Goal: Obtain resource: Download file/media

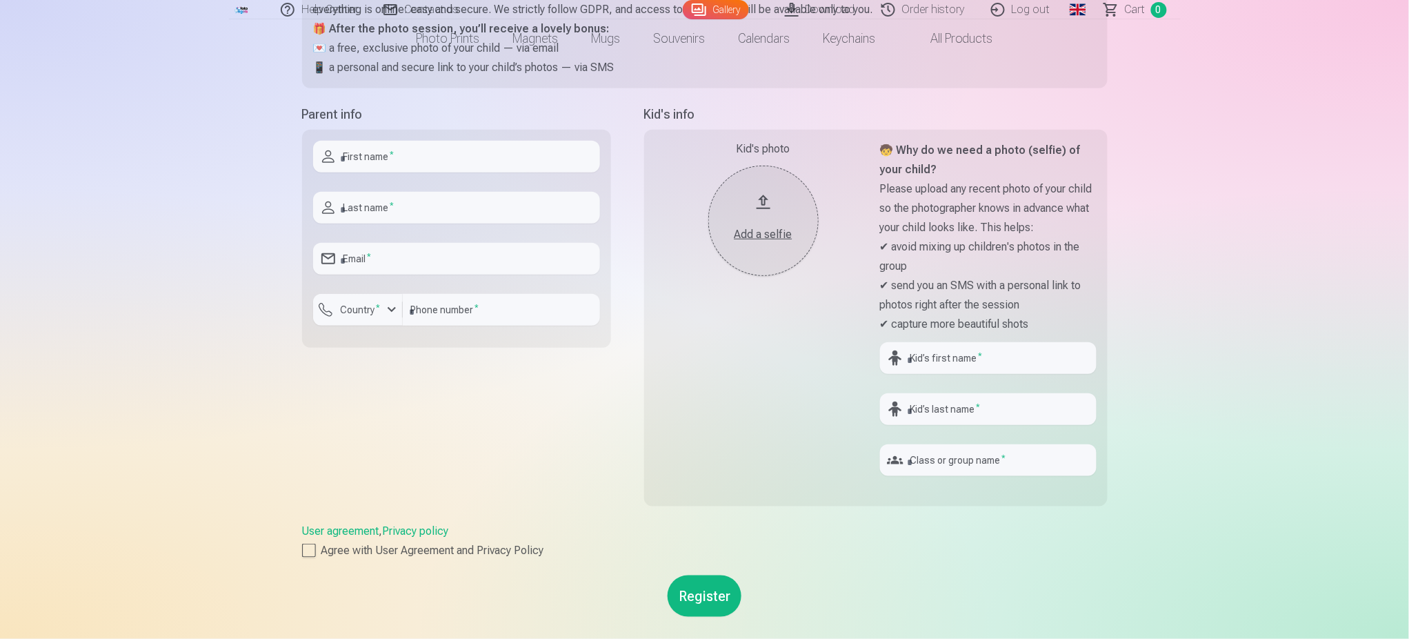
scroll to position [276, 0]
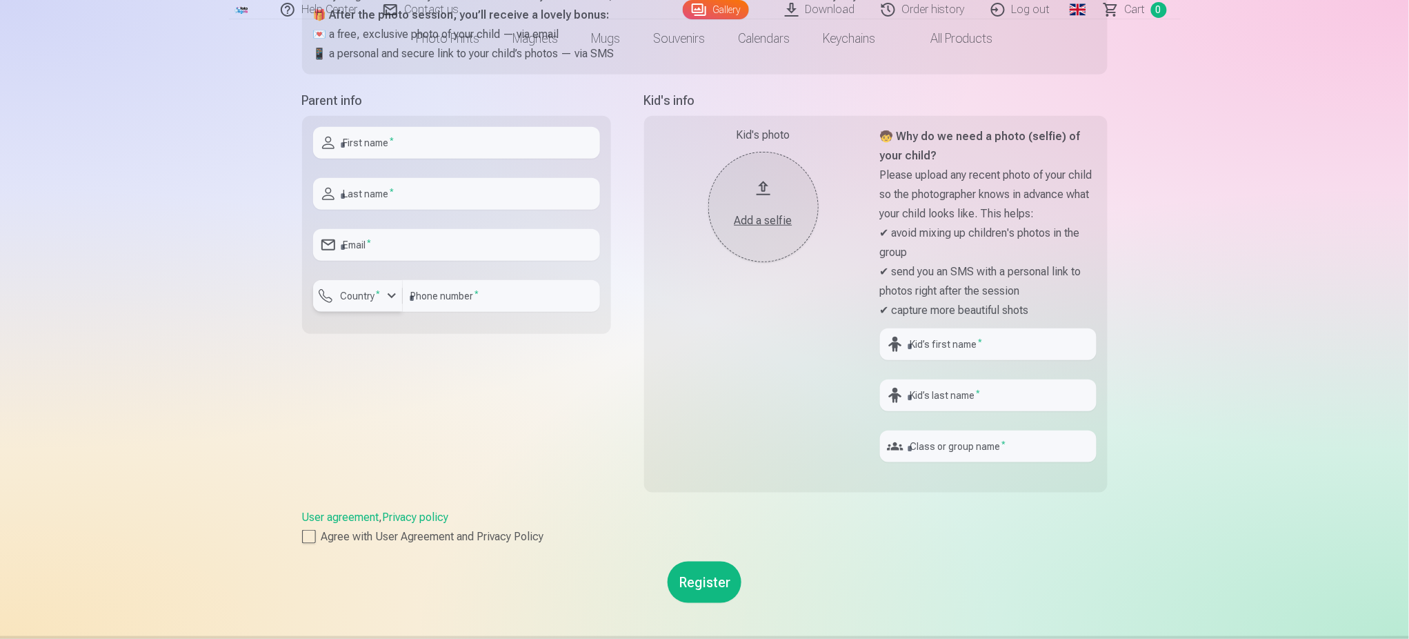
click at [388, 291] on div "button" at bounding box center [391, 296] width 17 height 17
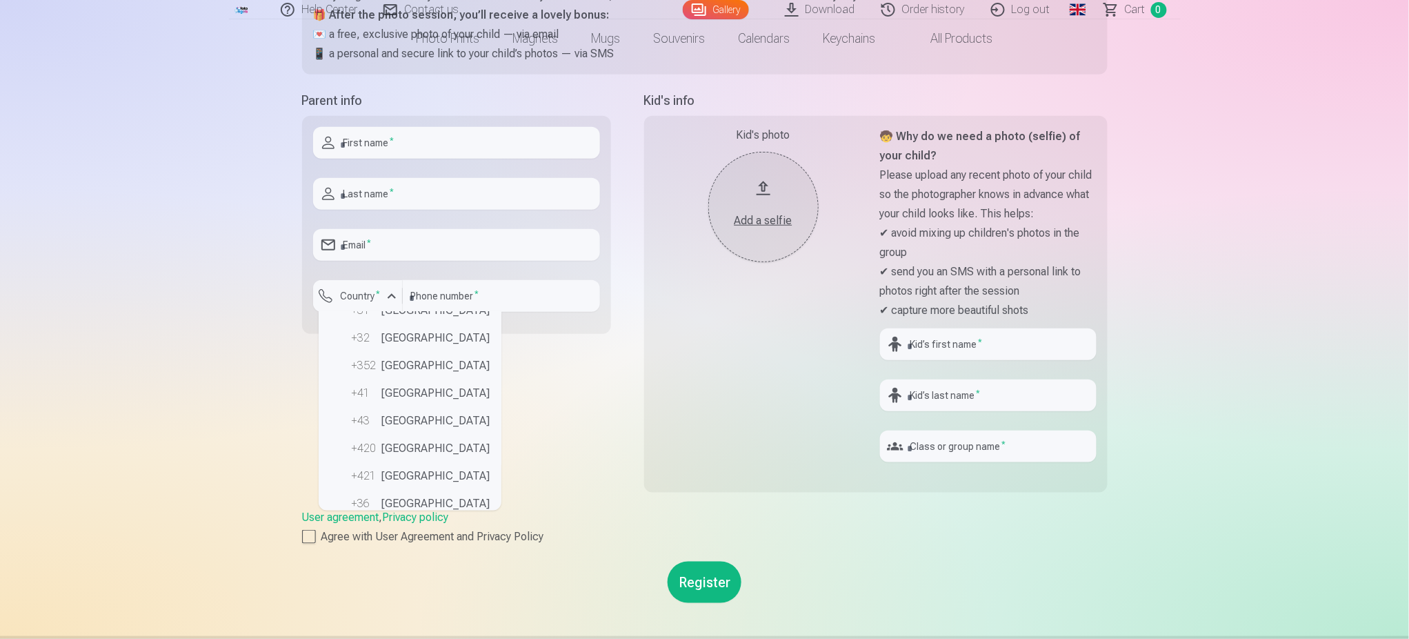
scroll to position [0, 0]
click at [212, 400] on div "Help Center Contact us Gallery Download Order history Log out Global Latvian (l…" at bounding box center [704, 369] width 1409 height 1291
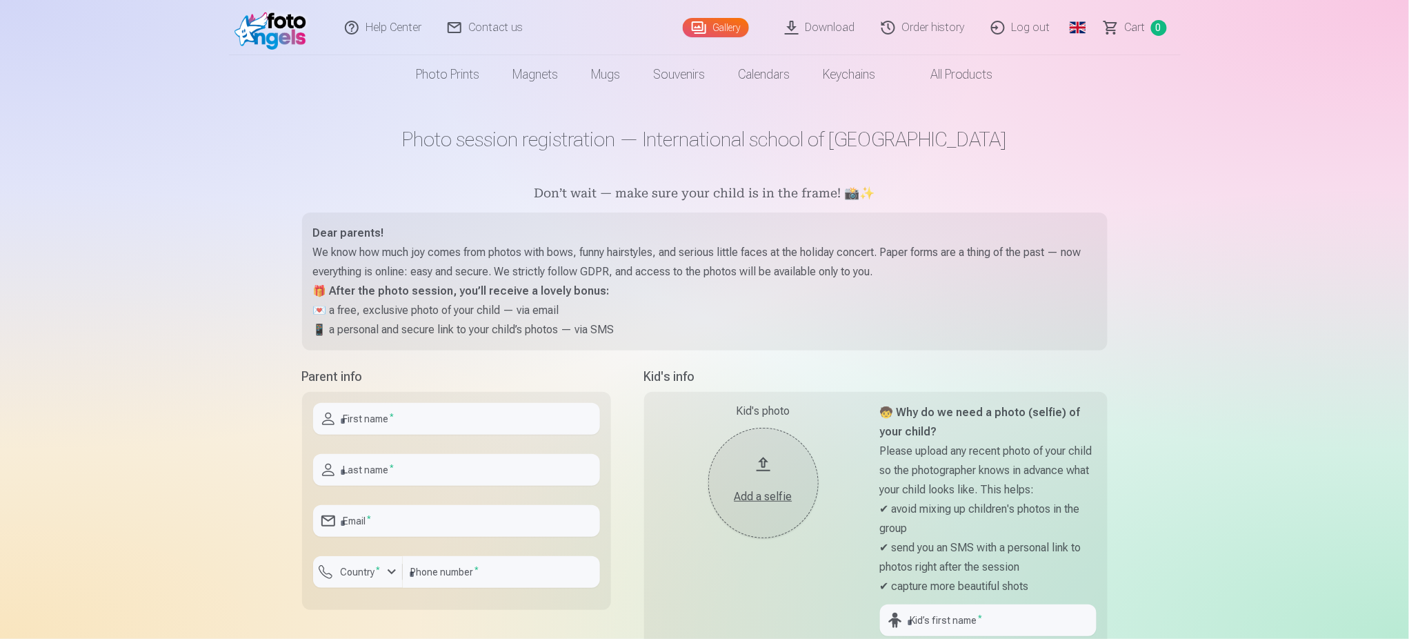
click at [837, 23] on link "Download" at bounding box center [820, 27] width 97 height 55
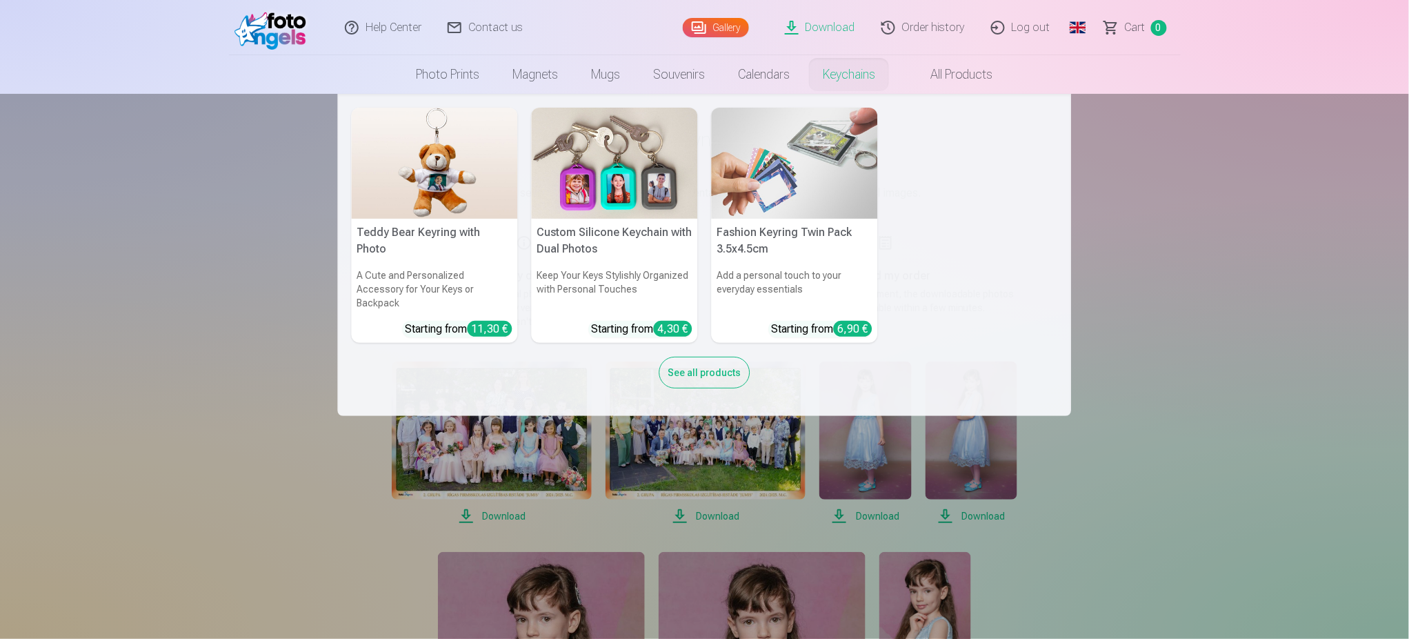
click at [1221, 327] on nav "Teddy Bear Keyring with Photo A Cute and Personalized Accessory for Your Keys o…" at bounding box center [704, 255] width 1409 height 322
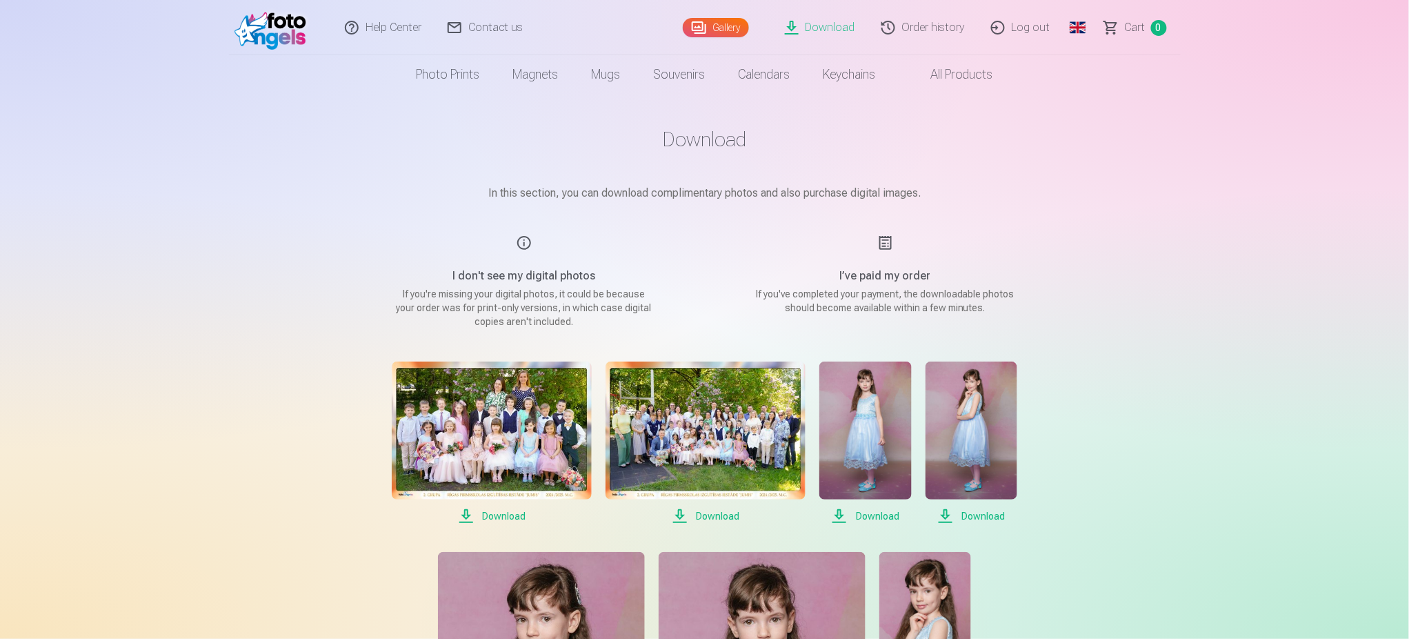
click at [1034, 23] on link "Log out" at bounding box center [1022, 27] width 86 height 55
